Goal: Information Seeking & Learning: Learn about a topic

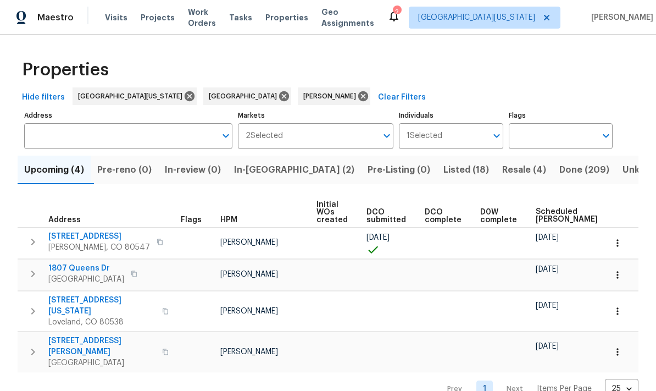
click at [458, 173] on span "Resale (4)" at bounding box center [524, 169] width 44 height 15
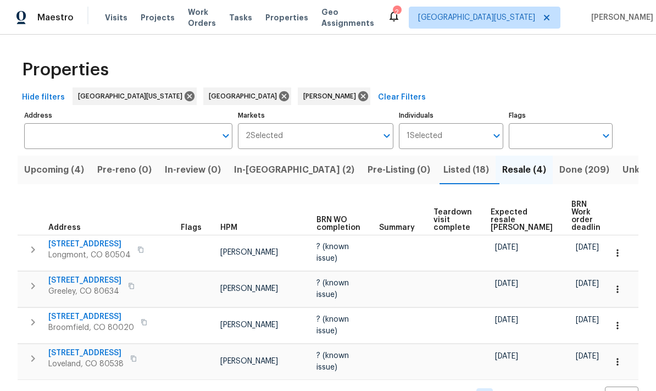
click at [458, 211] on span "Expected resale COE" at bounding box center [522, 219] width 62 height 23
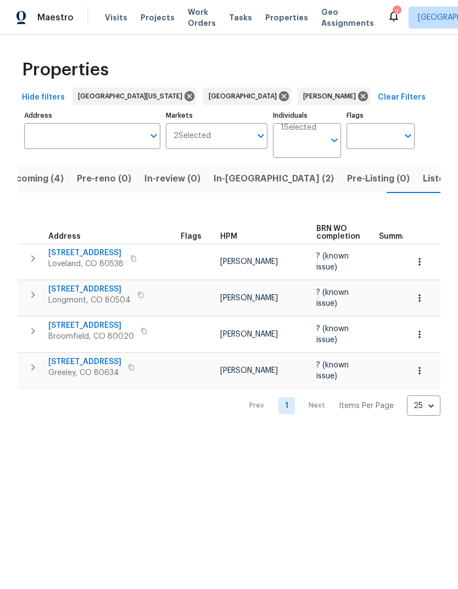
scroll to position [0, 21]
click at [221, 180] on span "In-reno (2)" at bounding box center [273, 178] width 120 height 15
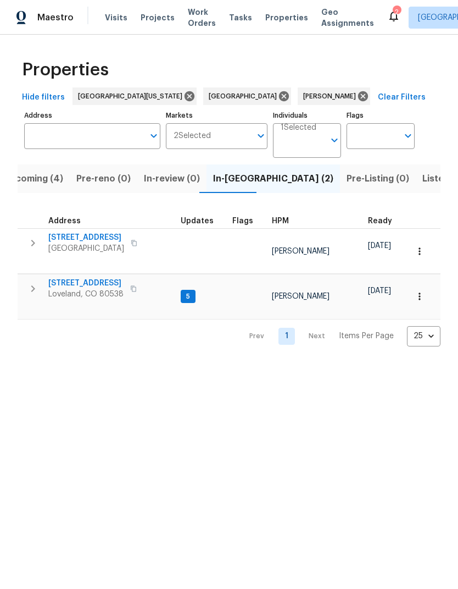
click at [68, 278] on span "[STREET_ADDRESS]" at bounding box center [85, 283] width 75 height 11
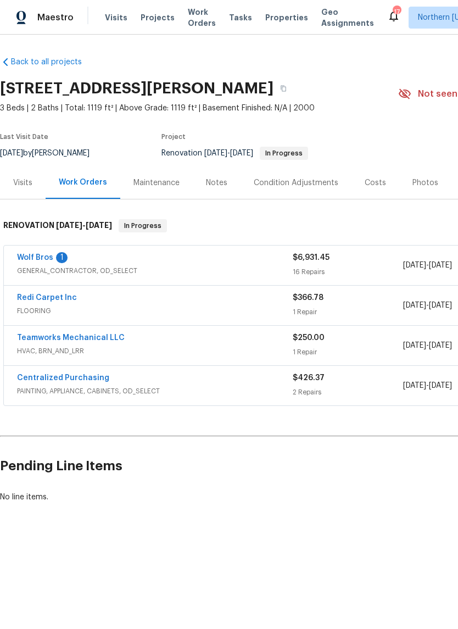
click at [39, 328] on div "Teamworks Mechanical LLC HVAC, BRN_AND_LRR $250.00 1 Repair [DATE] - [DATE] In …" at bounding box center [311, 346] width 614 height 40
click at [48, 339] on link "Teamworks Mechanical LLC" at bounding box center [71, 338] width 108 height 8
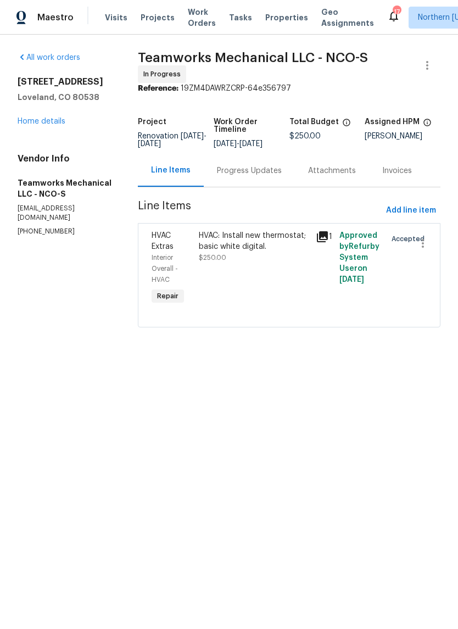
click at [296, 239] on div "HVAC: Install new thermostat; basic white digital." at bounding box center [254, 241] width 111 height 22
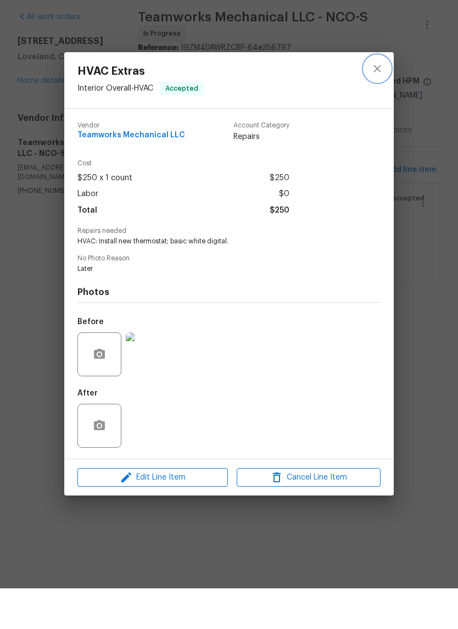
click at [375, 96] on button "close" at bounding box center [377, 109] width 26 height 26
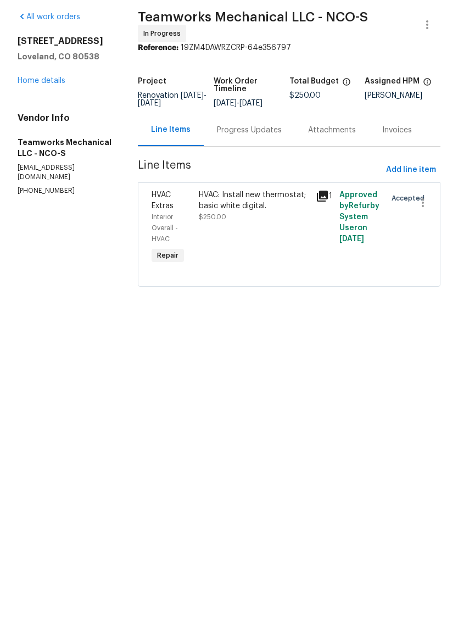
click at [375, 58] on section "Teamworks Mechanical LLC - NCO-S In Progress Reference: 19ZM4DAWRZCRP-64e356797…" at bounding box center [289, 196] width 303 height 289
click at [263, 165] on div "Progress Updates" at bounding box center [249, 170] width 65 height 11
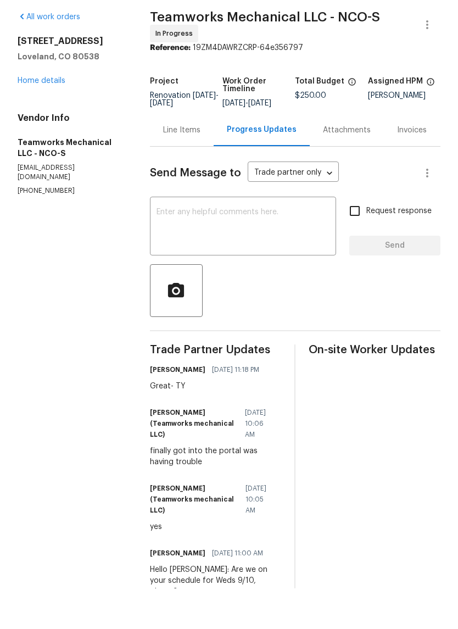
click at [25, 76] on div "[STREET_ADDRESS][PERSON_NAME] Home details" at bounding box center [71, 101] width 106 height 51
click at [39, 118] on link "Home details" at bounding box center [42, 122] width 48 height 8
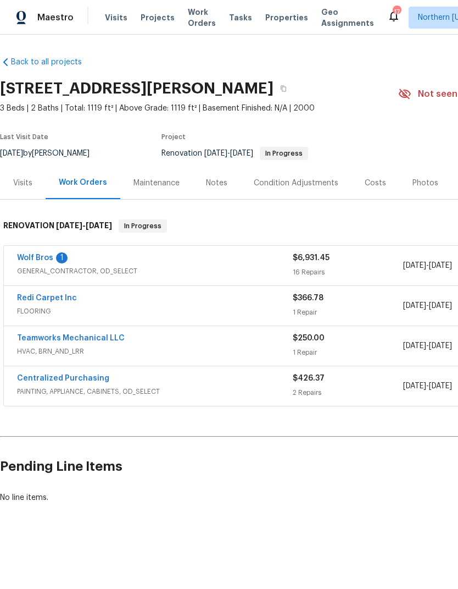
click at [360, 185] on div "Costs" at bounding box center [376, 183] width 48 height 32
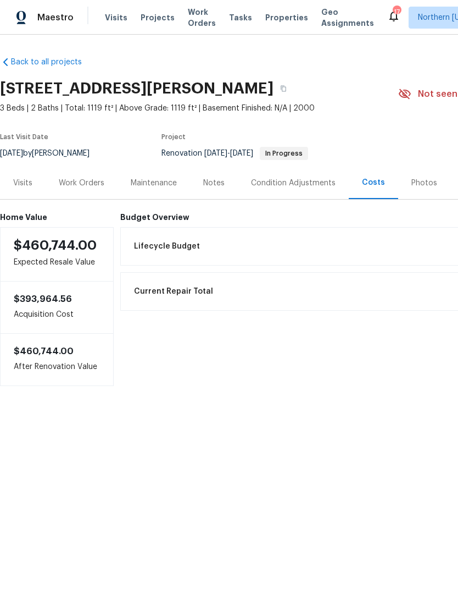
click at [317, 172] on div "Condition Adjustments" at bounding box center [293, 183] width 111 height 32
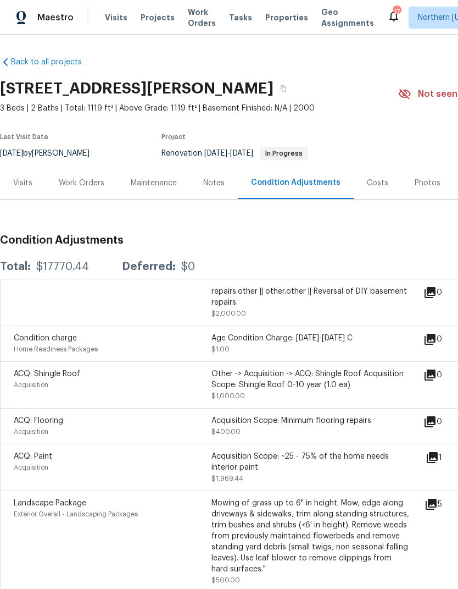
click at [89, 178] on div "Work Orders" at bounding box center [82, 183] width 46 height 11
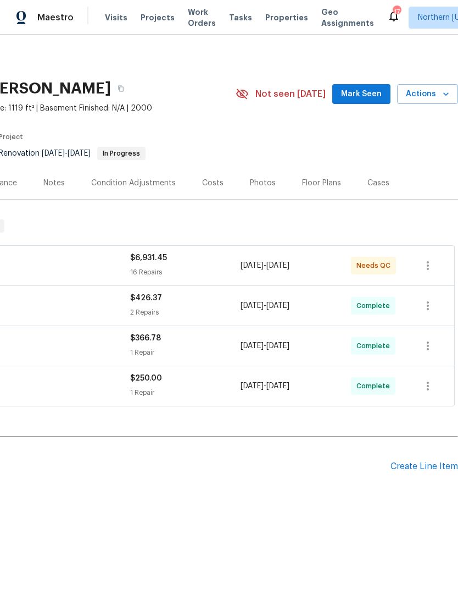
scroll to position [0, 163]
